Goal: Task Accomplishment & Management: Manage account settings

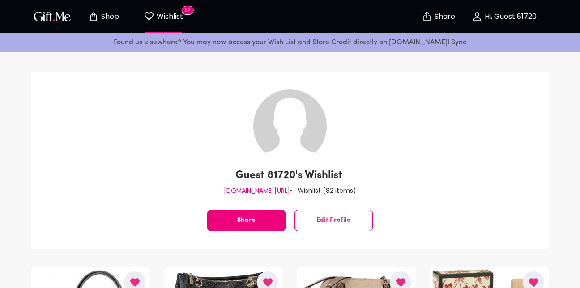
click at [232, 213] on button "Share" at bounding box center [246, 220] width 78 height 21
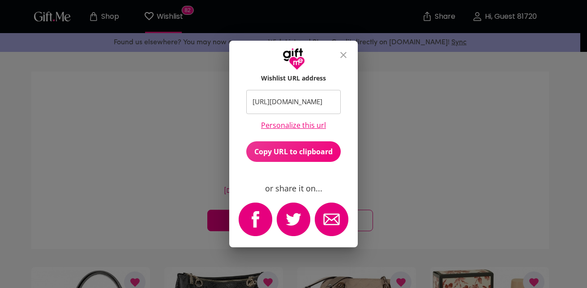
click at [278, 154] on span "Copy URL to clipboard" at bounding box center [293, 152] width 95 height 10
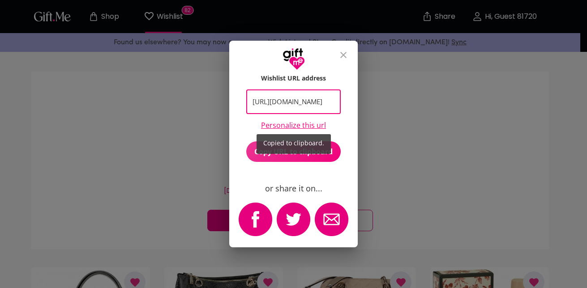
scroll to position [0, 8]
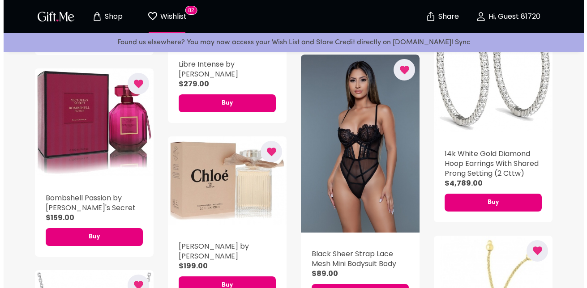
scroll to position [2525, 0]
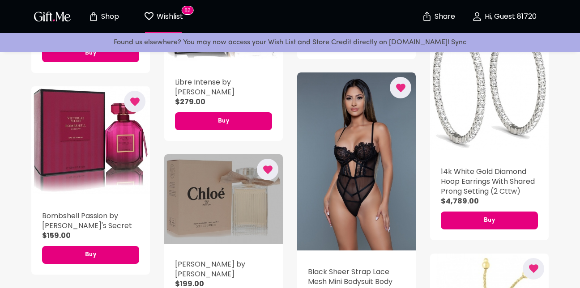
click at [223, 170] on div "button" at bounding box center [223, 199] width 119 height 90
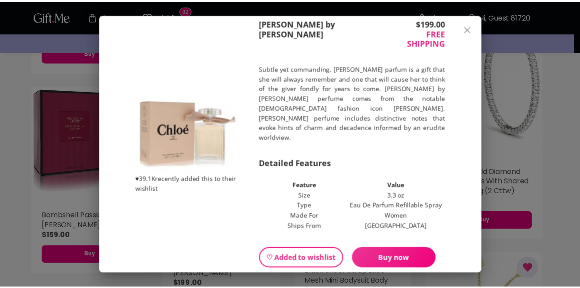
scroll to position [41, 0]
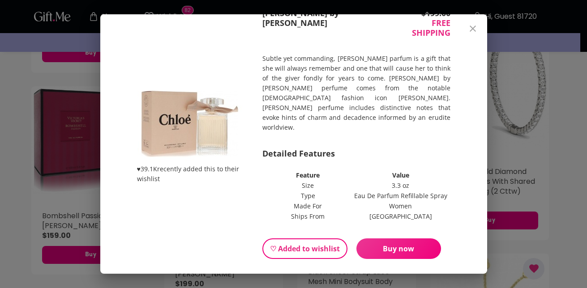
click at [292, 244] on span "♡ Added to wishlist" at bounding box center [305, 249] width 70 height 10
click at [286, 239] on button "♡ Add to wishlist" at bounding box center [300, 249] width 77 height 21
click at [281, 244] on span "♡ Add to wishlist" at bounding box center [300, 249] width 61 height 10
click at [277, 244] on span "♡ Add to wishlist" at bounding box center [300, 249] width 61 height 10
click at [478, 27] on icon "close" at bounding box center [472, 28] width 11 height 11
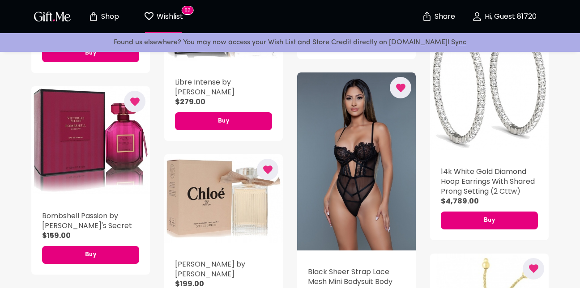
click at [162, 16] on p "Wishlist" at bounding box center [168, 17] width 29 height 12
click at [106, 15] on p "Shop" at bounding box center [109, 17] width 20 height 8
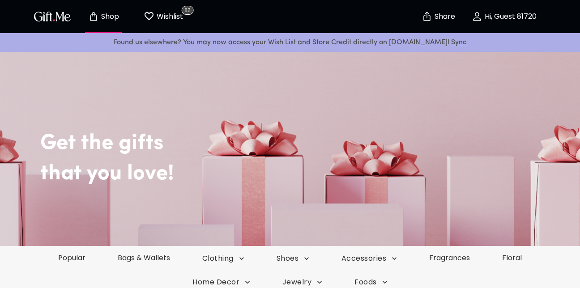
click at [170, 12] on p "Wishlist" at bounding box center [168, 17] width 29 height 12
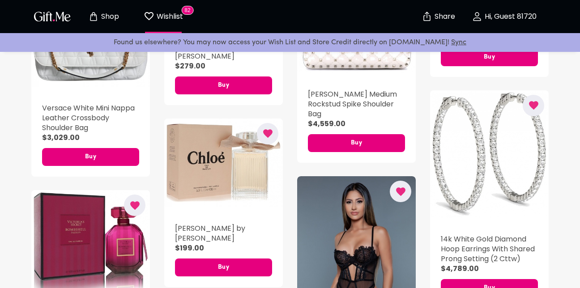
scroll to position [2421, 0]
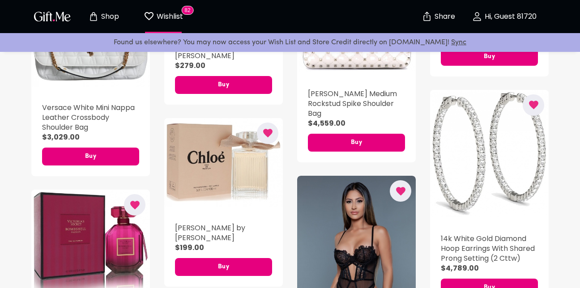
click at [271, 129] on icon "button" at bounding box center [267, 133] width 9 height 9
click at [107, 20] on p "Shop" at bounding box center [109, 17] width 20 height 8
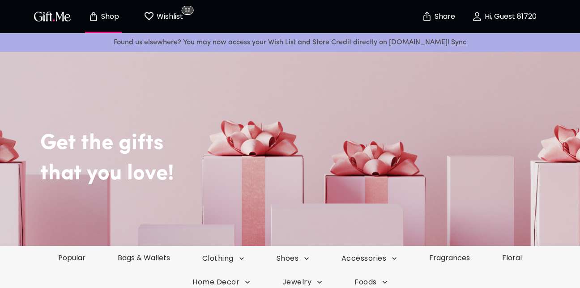
click at [157, 15] on p "Wishlist" at bounding box center [168, 17] width 29 height 12
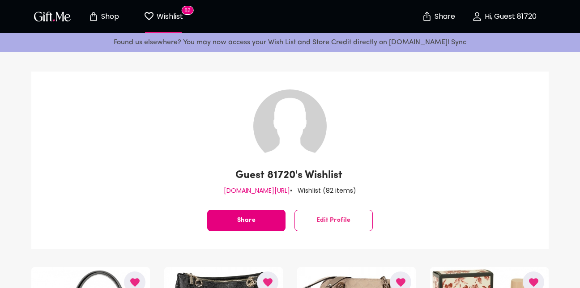
click at [103, 10] on button "Shop" at bounding box center [103, 16] width 49 height 29
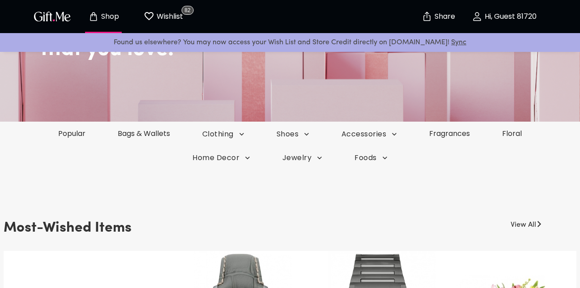
scroll to position [132, 0]
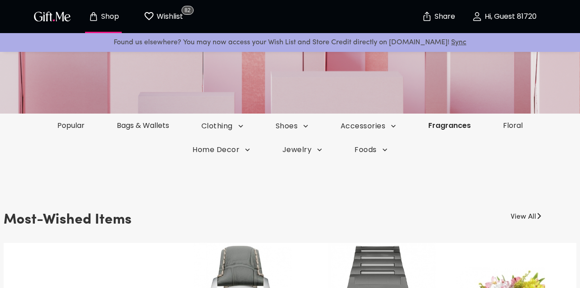
click at [437, 126] on link "Fragrances" at bounding box center [449, 125] width 75 height 10
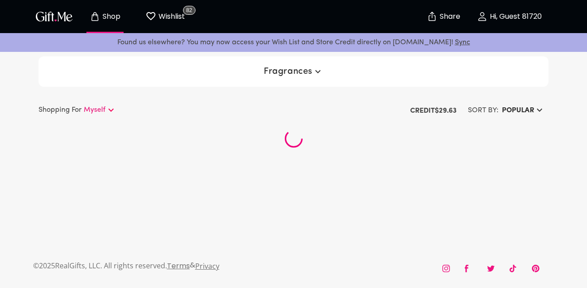
click at [517, 109] on h6 "Popular" at bounding box center [518, 110] width 32 height 11
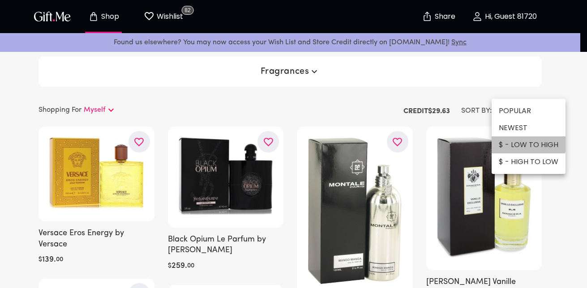
click at [521, 142] on li "$ - LOW TO HIGH" at bounding box center [529, 145] width 74 height 17
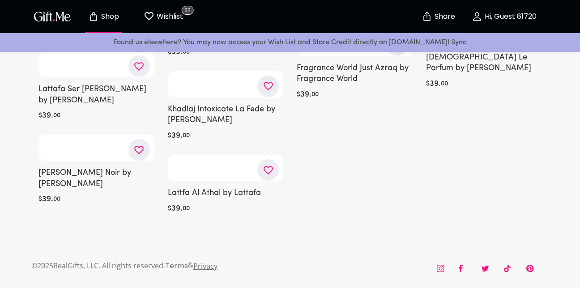
scroll to position [24465, 0]
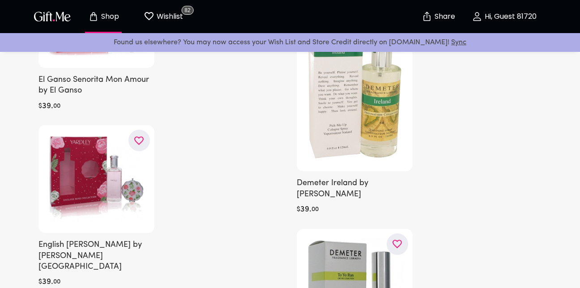
click at [159, 15] on p "Wishlist" at bounding box center [168, 17] width 29 height 12
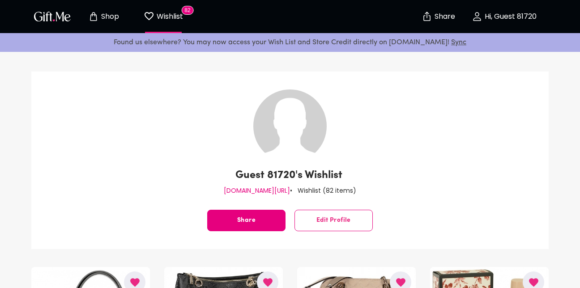
click at [107, 14] on p "Shop" at bounding box center [109, 17] width 20 height 8
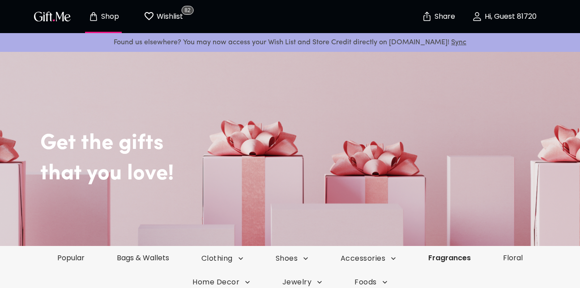
click at [457, 258] on link "Fragrances" at bounding box center [449, 258] width 75 height 10
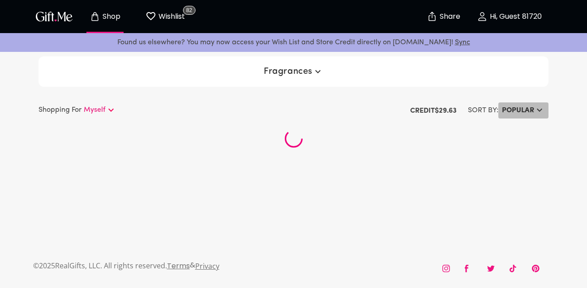
click at [527, 109] on h6 "Popular" at bounding box center [518, 110] width 32 height 11
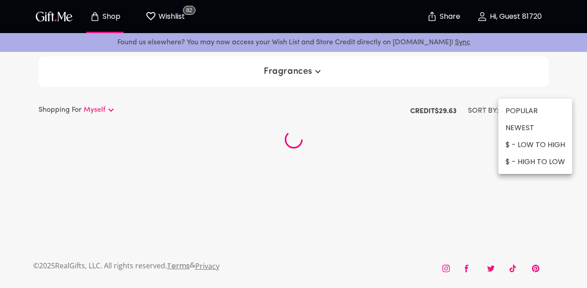
click at [536, 163] on li "$ - HIGH TO LOW" at bounding box center [535, 162] width 74 height 17
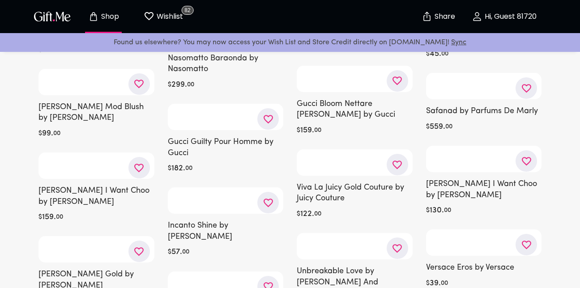
scroll to position [949, 0]
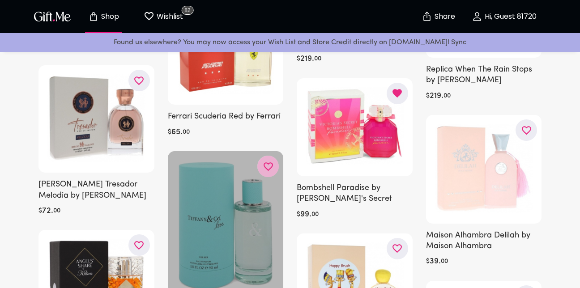
click at [0, 0] on icon "button" at bounding box center [0, 0] width 0 height 0
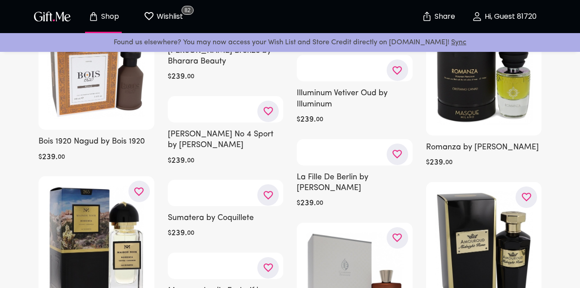
scroll to position [41960, 0]
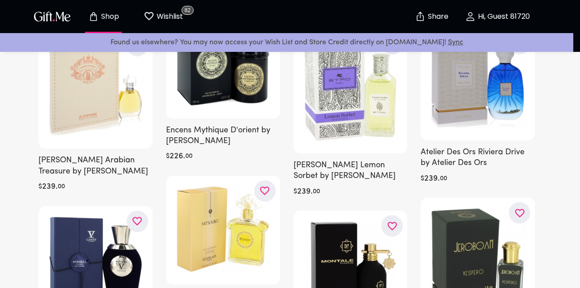
scroll to position [42132, 0]
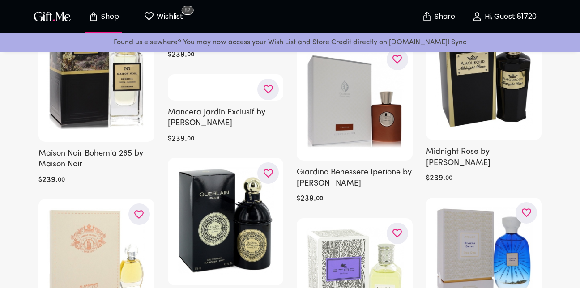
click at [0, 0] on icon "button" at bounding box center [0, 0] width 0 height 0
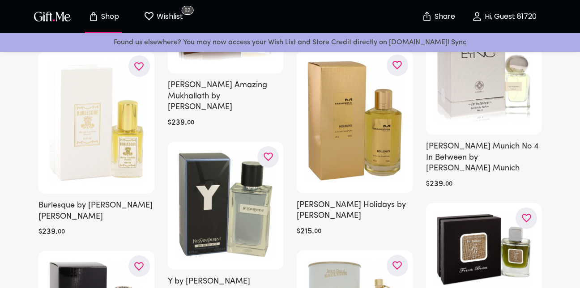
scroll to position [43045, 0]
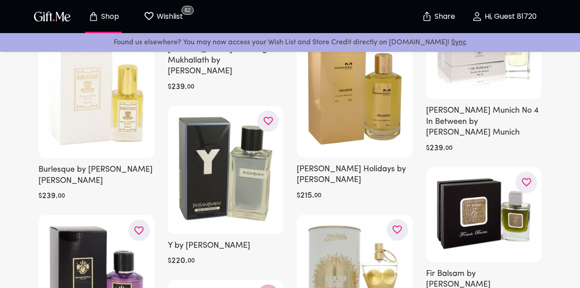
click at [0, 0] on icon "button" at bounding box center [0, 0] width 0 height 0
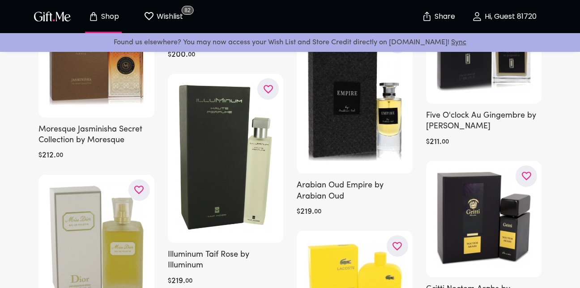
scroll to position [51030, 0]
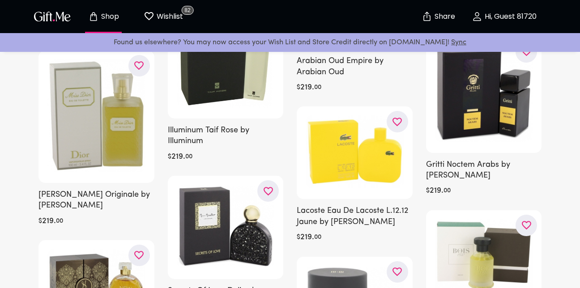
click at [0, 0] on icon "button" at bounding box center [0, 0] width 0 height 0
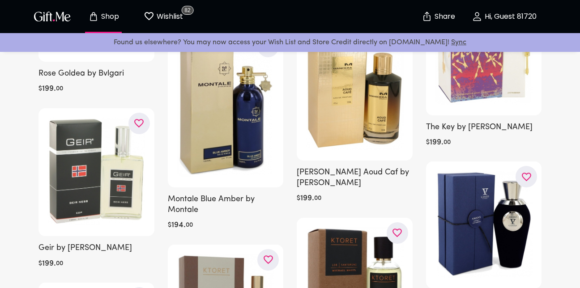
scroll to position [54697, 0]
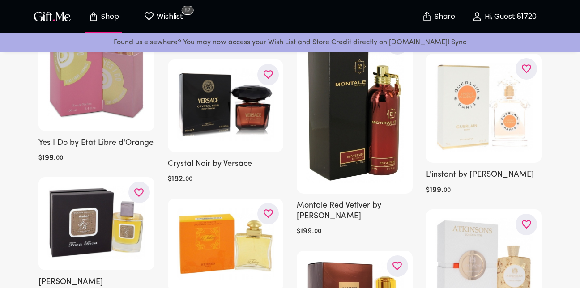
scroll to position [56378, 0]
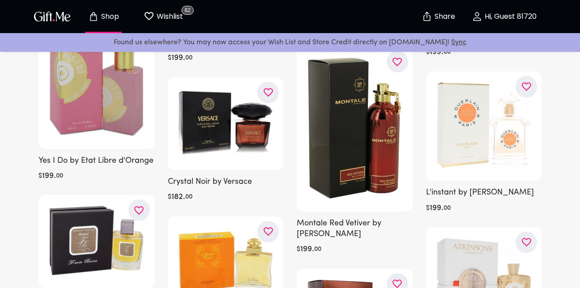
click at [0, 0] on icon "button" at bounding box center [0, 0] width 0 height 0
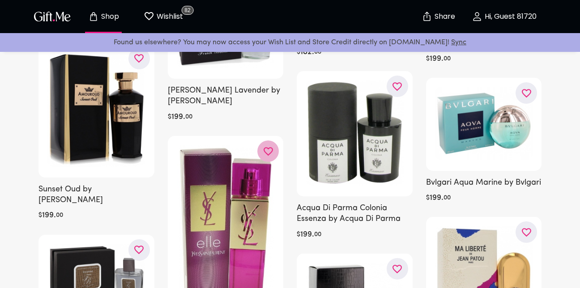
scroll to position [57398, 0]
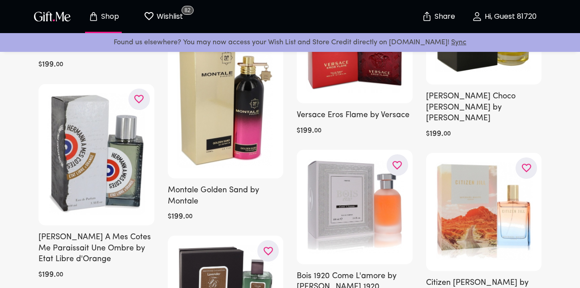
click at [0, 0] on icon "button" at bounding box center [0, 0] width 0 height 0
